Goal: Find specific page/section: Find specific page/section

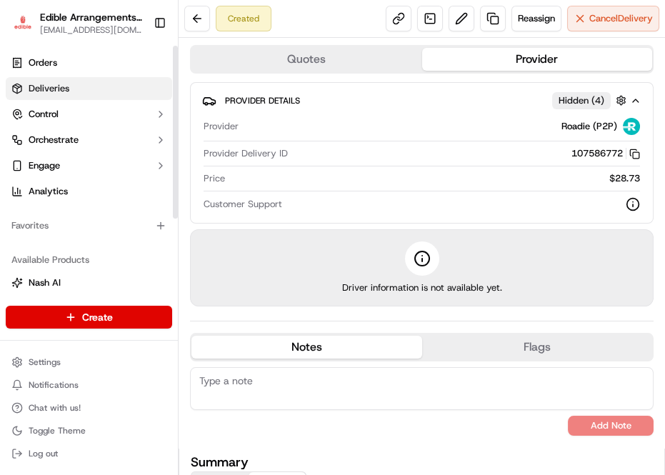
click at [47, 88] on span "Deliveries" at bounding box center [49, 88] width 41 height 13
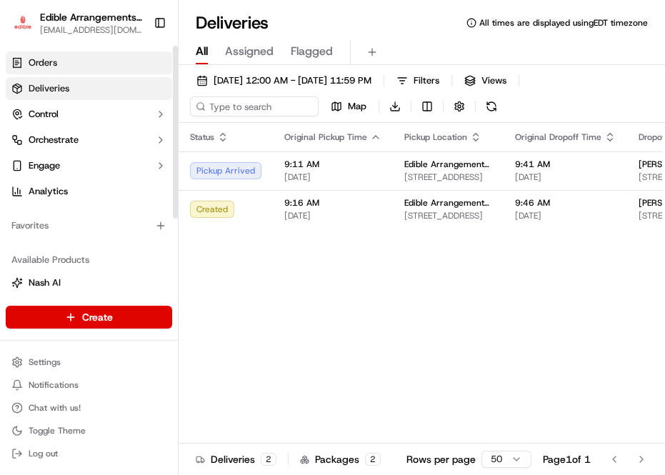
click at [76, 61] on link "Orders" at bounding box center [89, 62] width 166 height 23
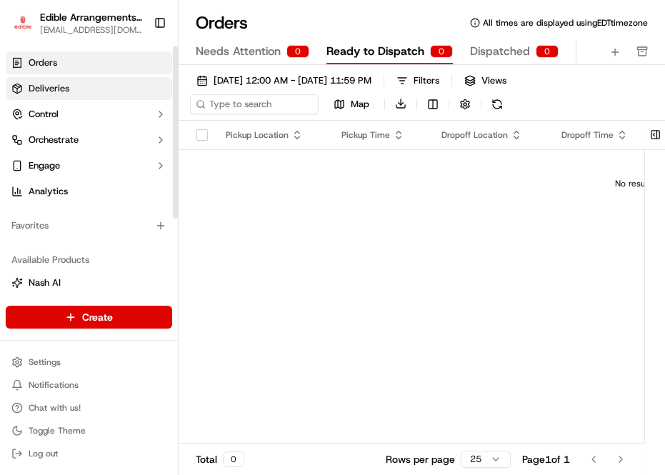
click at [48, 90] on span "Deliveries" at bounding box center [49, 88] width 41 height 13
